Goal: Task Accomplishment & Management: Use online tool/utility

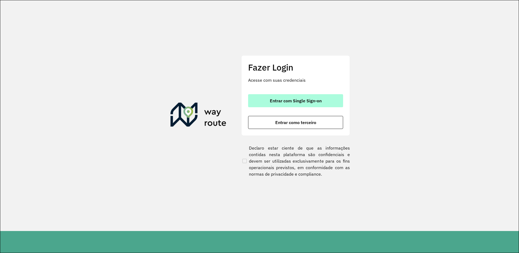
click at [290, 104] on button "Entrar com Single Sign-on" at bounding box center [295, 100] width 95 height 13
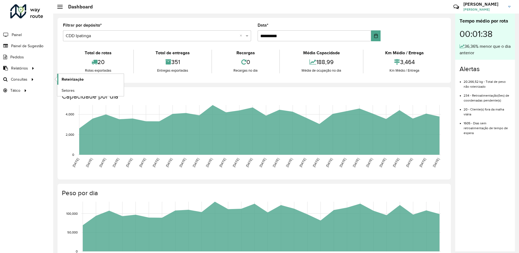
click at [85, 77] on link "Roteirização" at bounding box center [90, 79] width 66 height 11
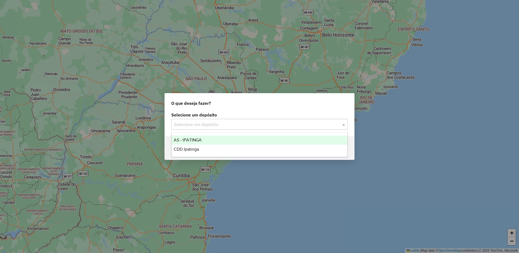
click at [230, 122] on input "text" at bounding box center [254, 124] width 160 height 7
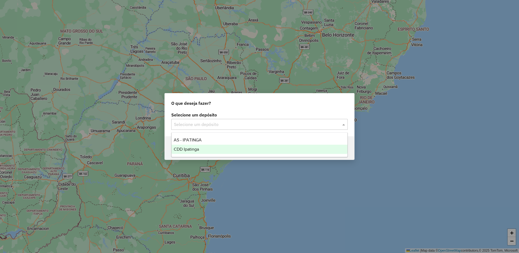
click at [212, 149] on div "CDD Ipatinga" at bounding box center [260, 149] width 176 height 9
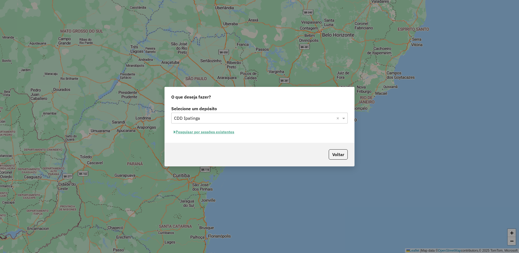
click at [232, 150] on div "Voltar" at bounding box center [259, 154] width 189 height 23
click at [224, 134] on button "Pesquisar por sessões existentes" at bounding box center [203, 132] width 65 height 8
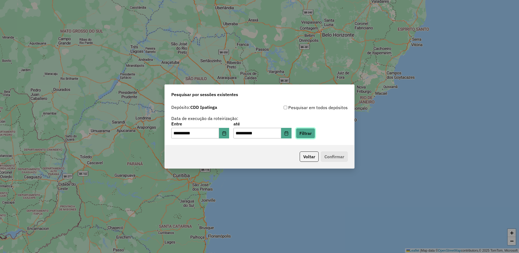
click at [312, 134] on button "Filtrar" at bounding box center [305, 133] width 19 height 10
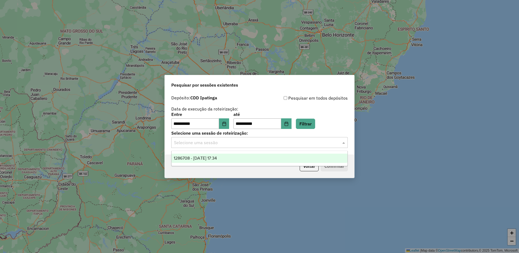
click at [275, 143] on input "text" at bounding box center [254, 143] width 160 height 7
click at [256, 159] on div "1286708 - [DATE] 17:34" at bounding box center [260, 158] width 176 height 9
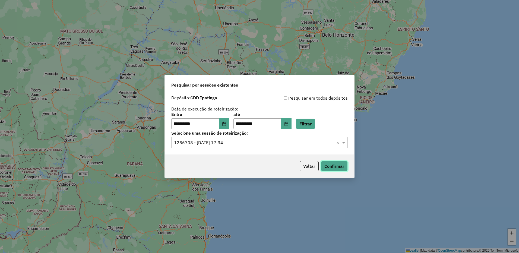
click at [327, 168] on button "Confirmar" at bounding box center [334, 166] width 27 height 10
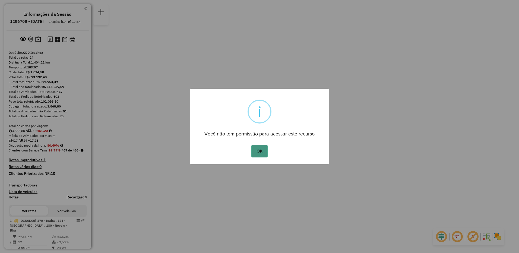
click at [261, 155] on button "OK" at bounding box center [259, 151] width 16 height 12
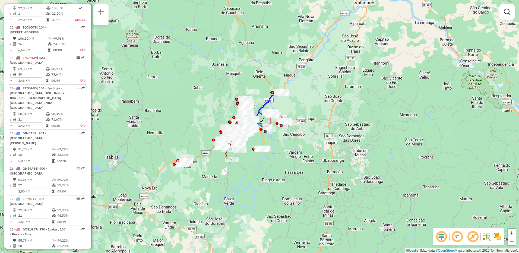
scroll to position [593, 0]
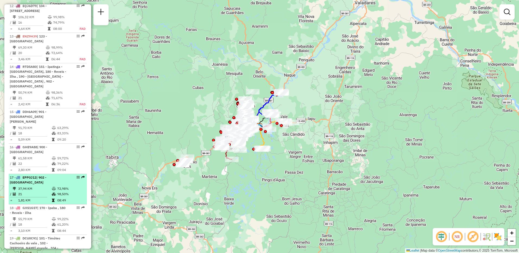
select select "**********"
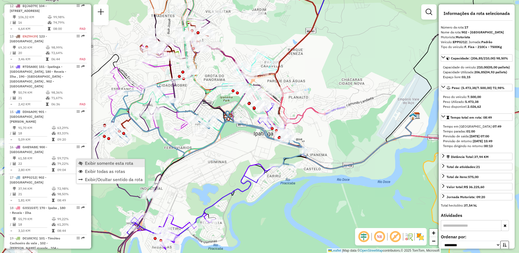
click at [86, 165] on span "Exibir somente esta rota" at bounding box center [109, 163] width 48 height 4
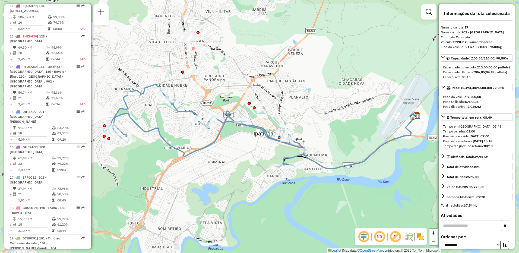
click at [381, 241] on em at bounding box center [379, 236] width 13 height 13
click at [399, 239] on em at bounding box center [395, 236] width 13 height 13
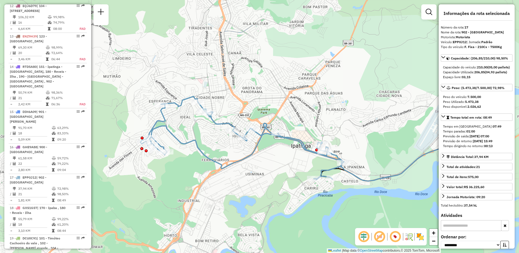
drag, startPoint x: 155, startPoint y: 121, endPoint x: 192, endPoint y: 133, distance: 39.4
click at [192, 133] on div "Janela de atendimento Grade de atendimento Capacidade Transportadoras Veículos …" at bounding box center [259, 126] width 519 height 253
